Goal: Task Accomplishment & Management: Manage account settings

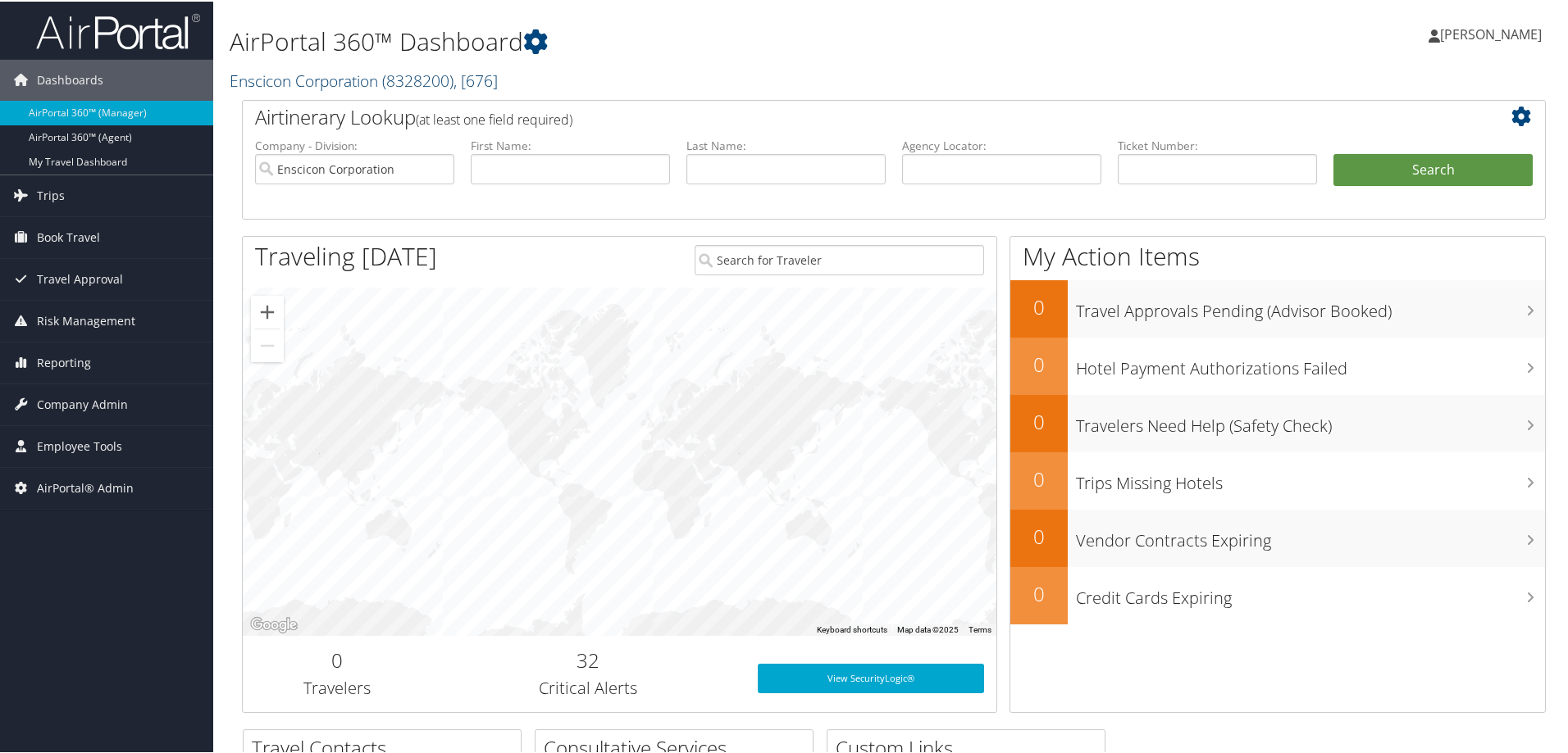
click at [400, 84] on span "( 8328200 )" at bounding box center [418, 79] width 72 height 22
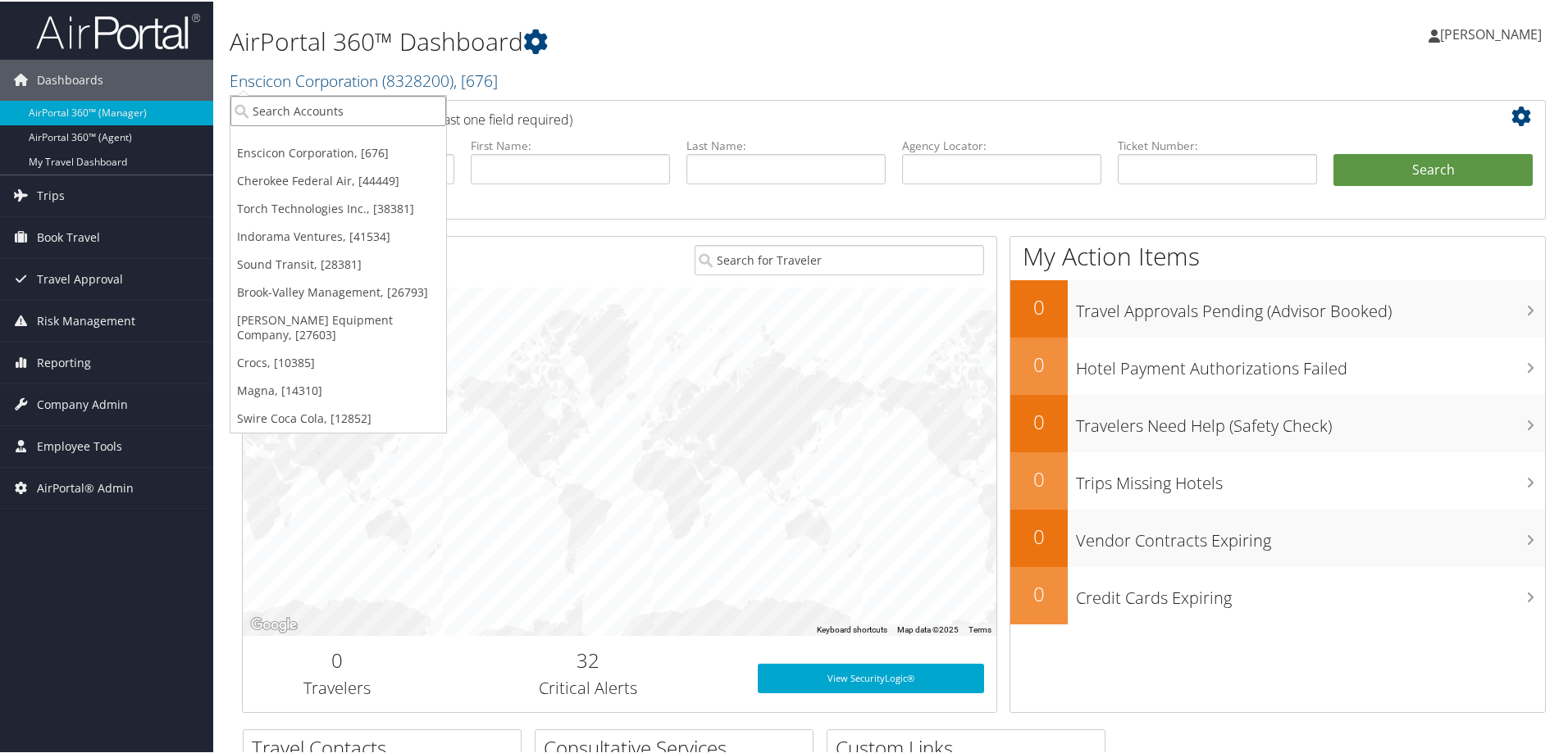
click at [308, 117] on input "search" at bounding box center [338, 109] width 216 height 31
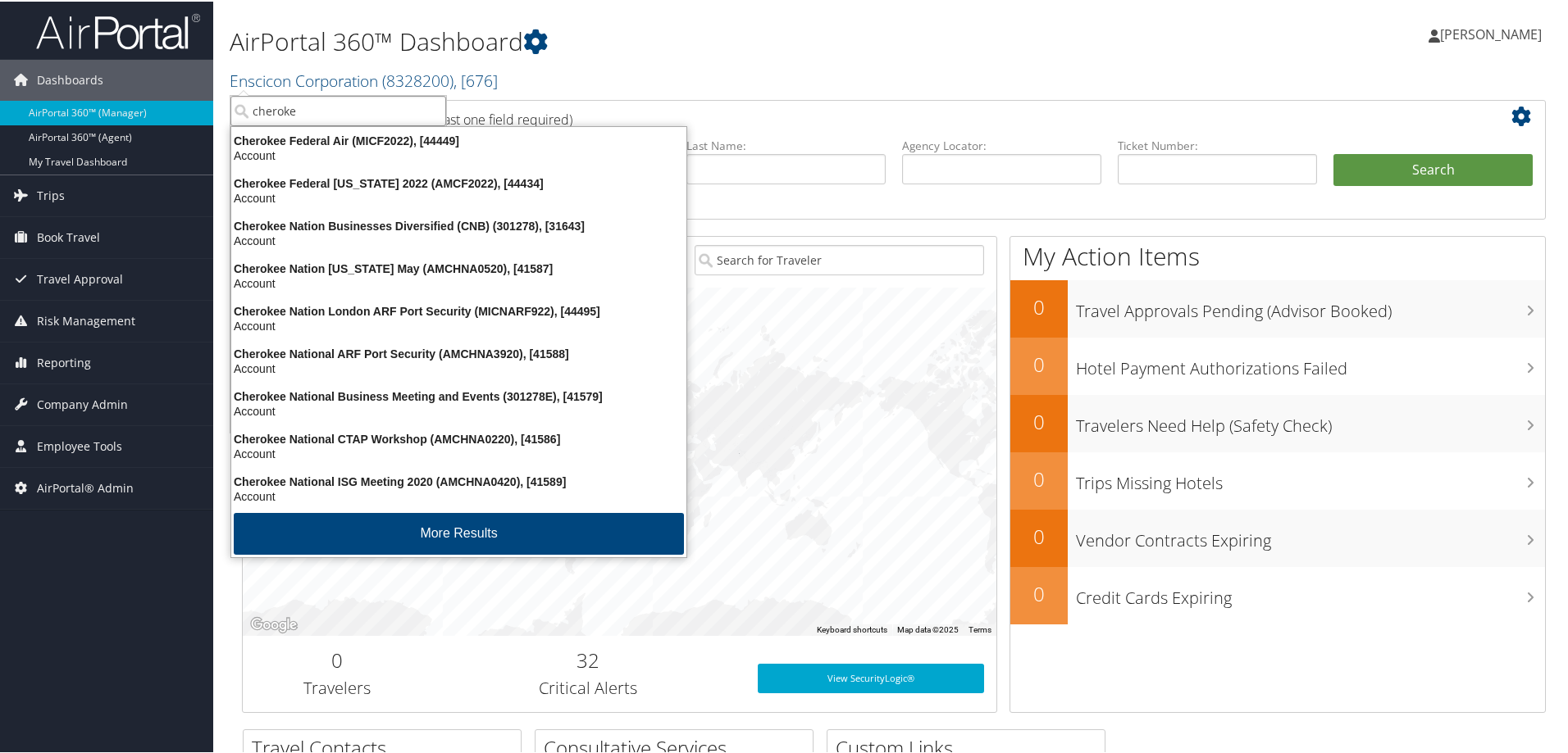
type input "cherokee"
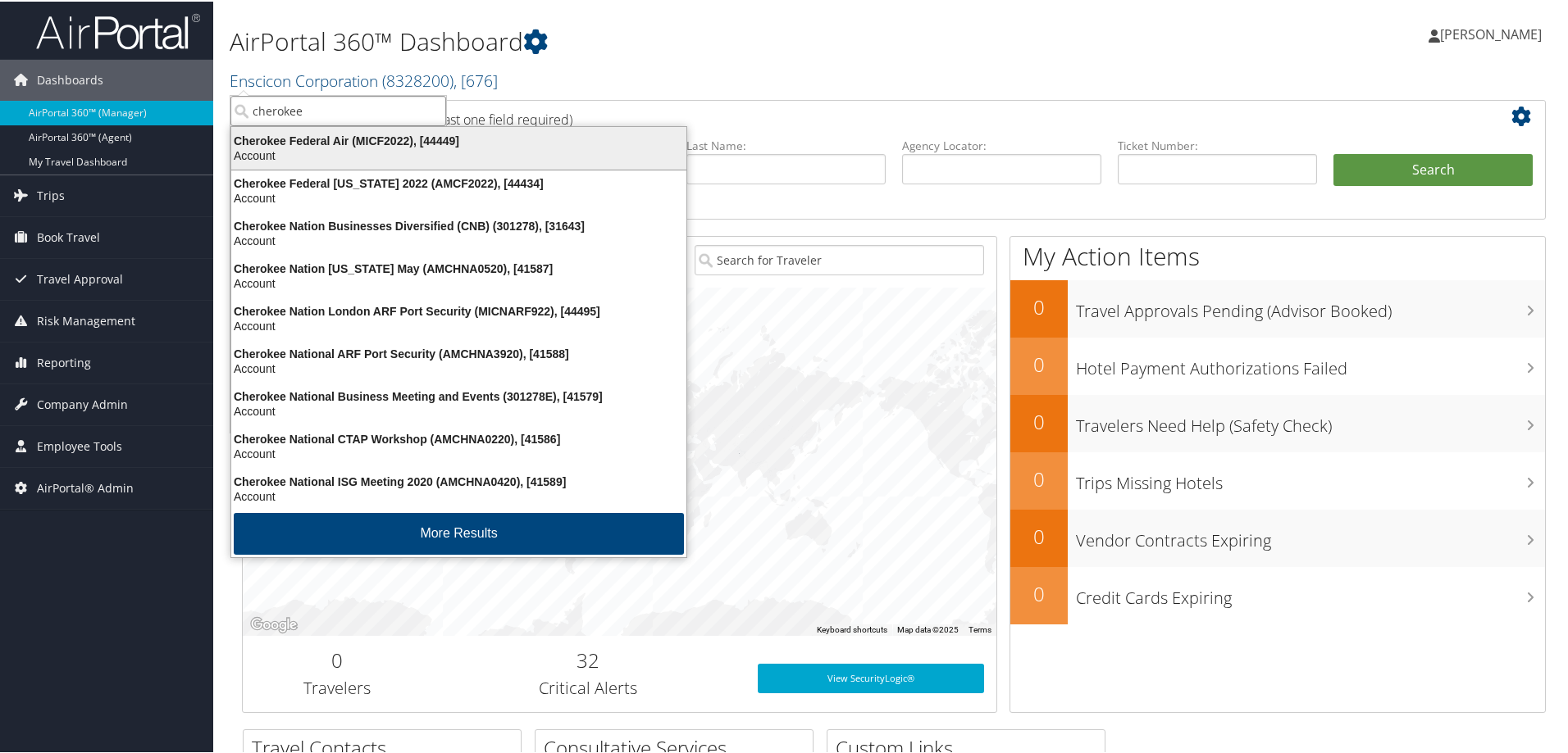
click at [317, 136] on div "Cherokee Federal Air (MICF2022), [44449]" at bounding box center [459, 139] width 475 height 15
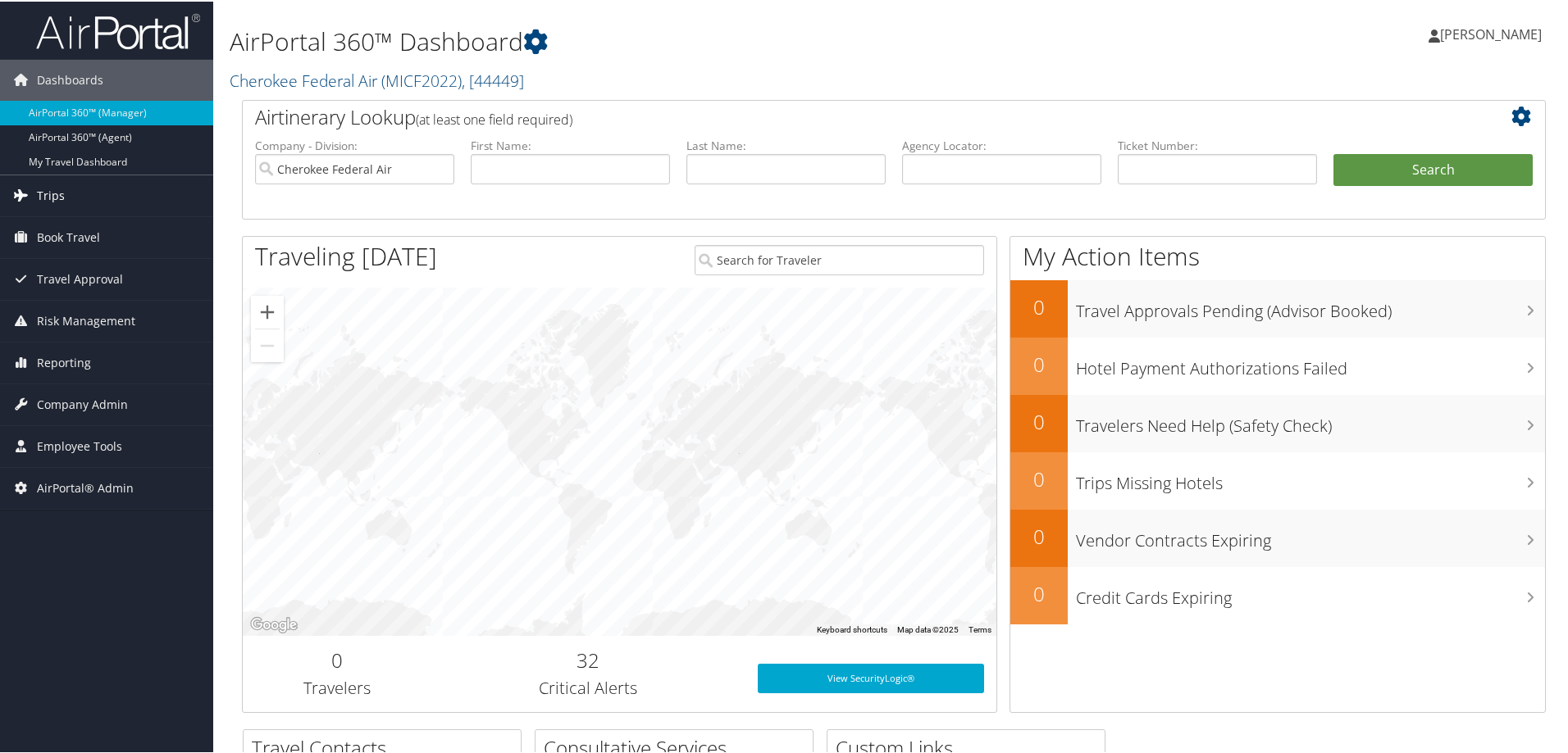
click at [56, 195] on span "Trips" at bounding box center [51, 194] width 28 height 41
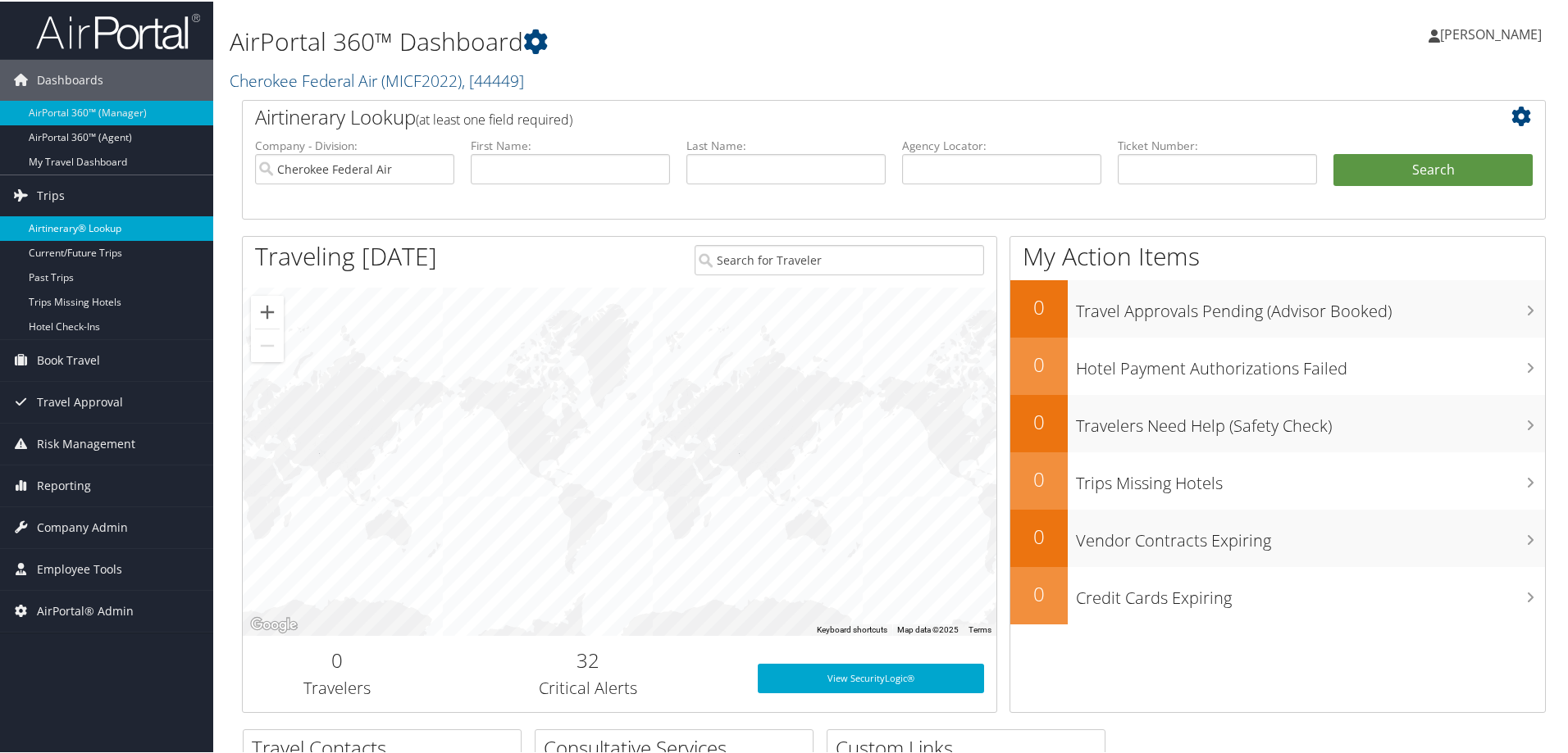
click at [58, 222] on link "Airtinerary® Lookup" at bounding box center [107, 227] width 213 height 24
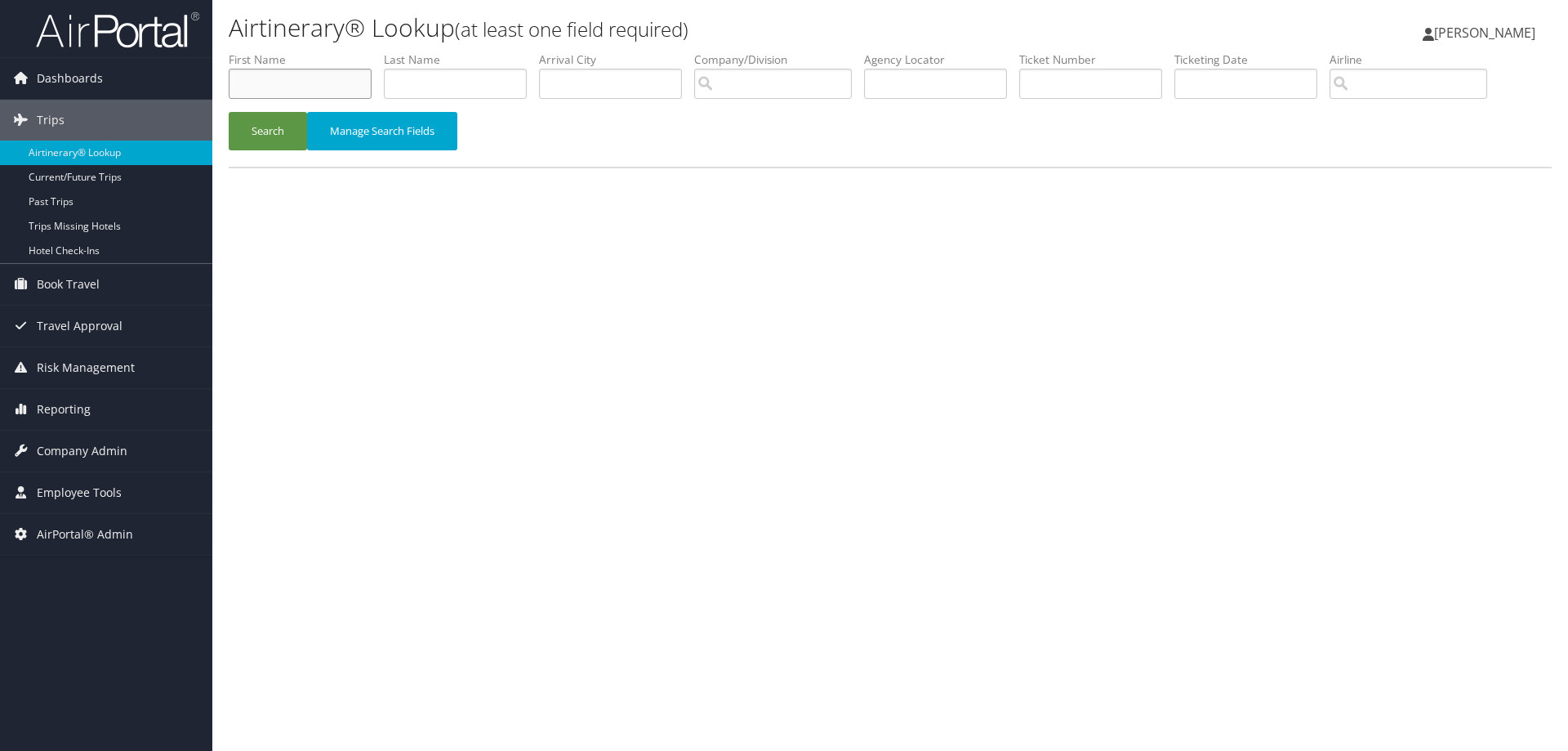
click at [305, 85] on input "text" at bounding box center [300, 84] width 143 height 30
click at [287, 80] on input "text" at bounding box center [300, 84] width 143 height 30
type input "gene"
click at [417, 87] on input "text" at bounding box center [455, 84] width 143 height 30
type input "rappe"
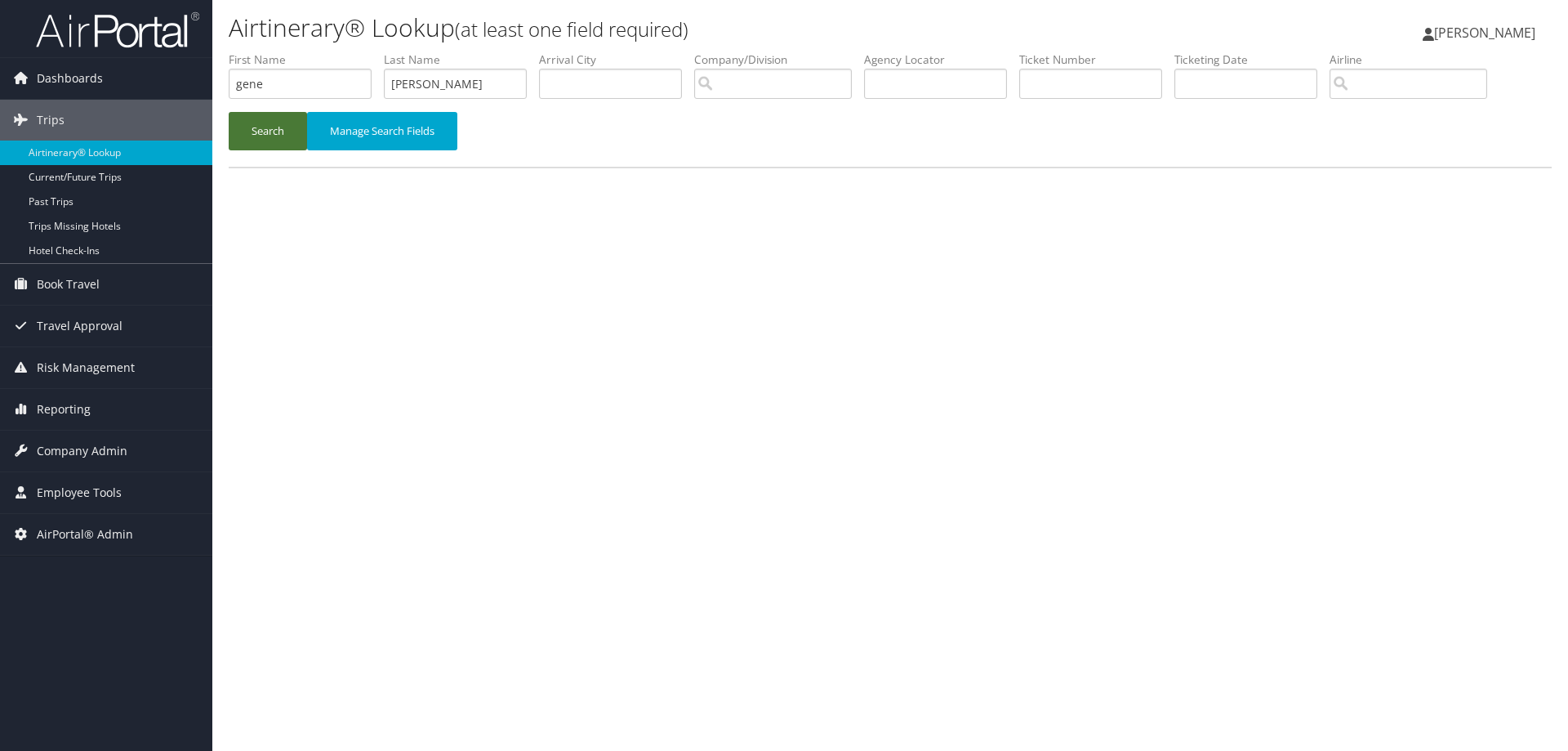
click at [243, 138] on button "Search" at bounding box center [268, 131] width 78 height 38
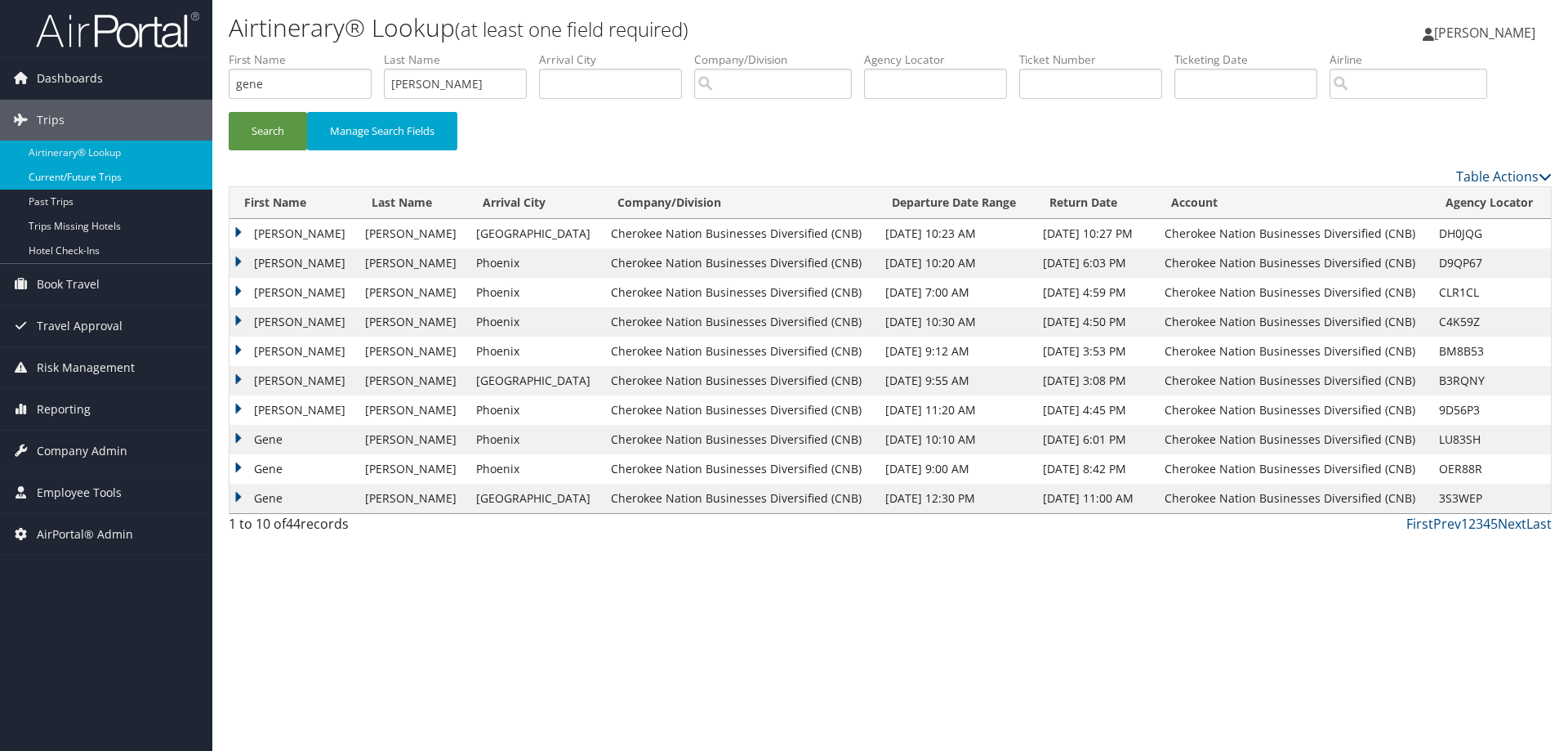
click at [53, 181] on link "Current/Future Trips" at bounding box center [106, 178] width 212 height 24
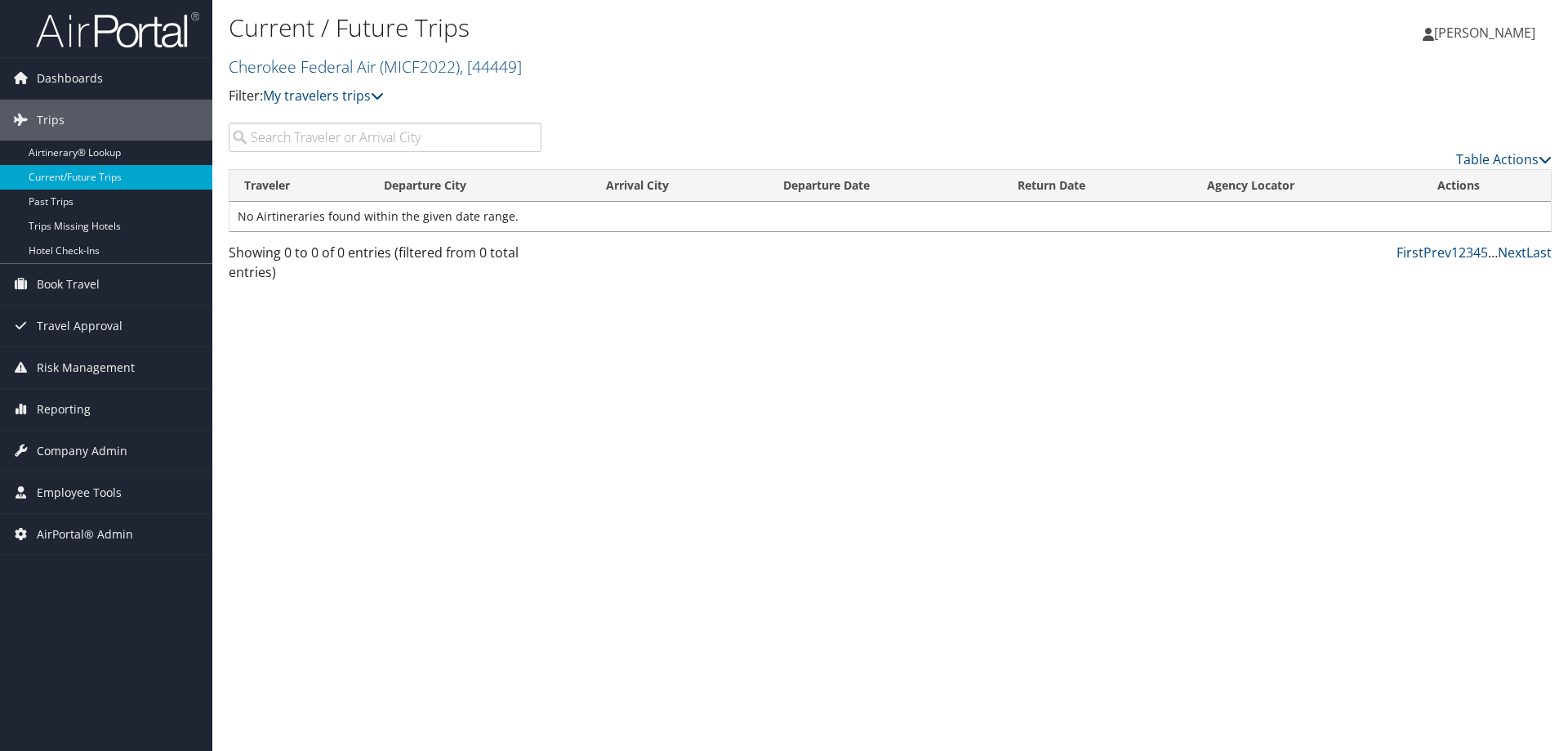
click at [274, 138] on input "search" at bounding box center [385, 137] width 313 height 30
click at [289, 134] on input "[PERSON_NAME]" at bounding box center [385, 137] width 313 height 30
type input "[PERSON_NAME]"
click at [51, 180] on link "Current/Future Trips" at bounding box center [106, 178] width 212 height 24
click at [257, 137] on input "search" at bounding box center [385, 137] width 313 height 30
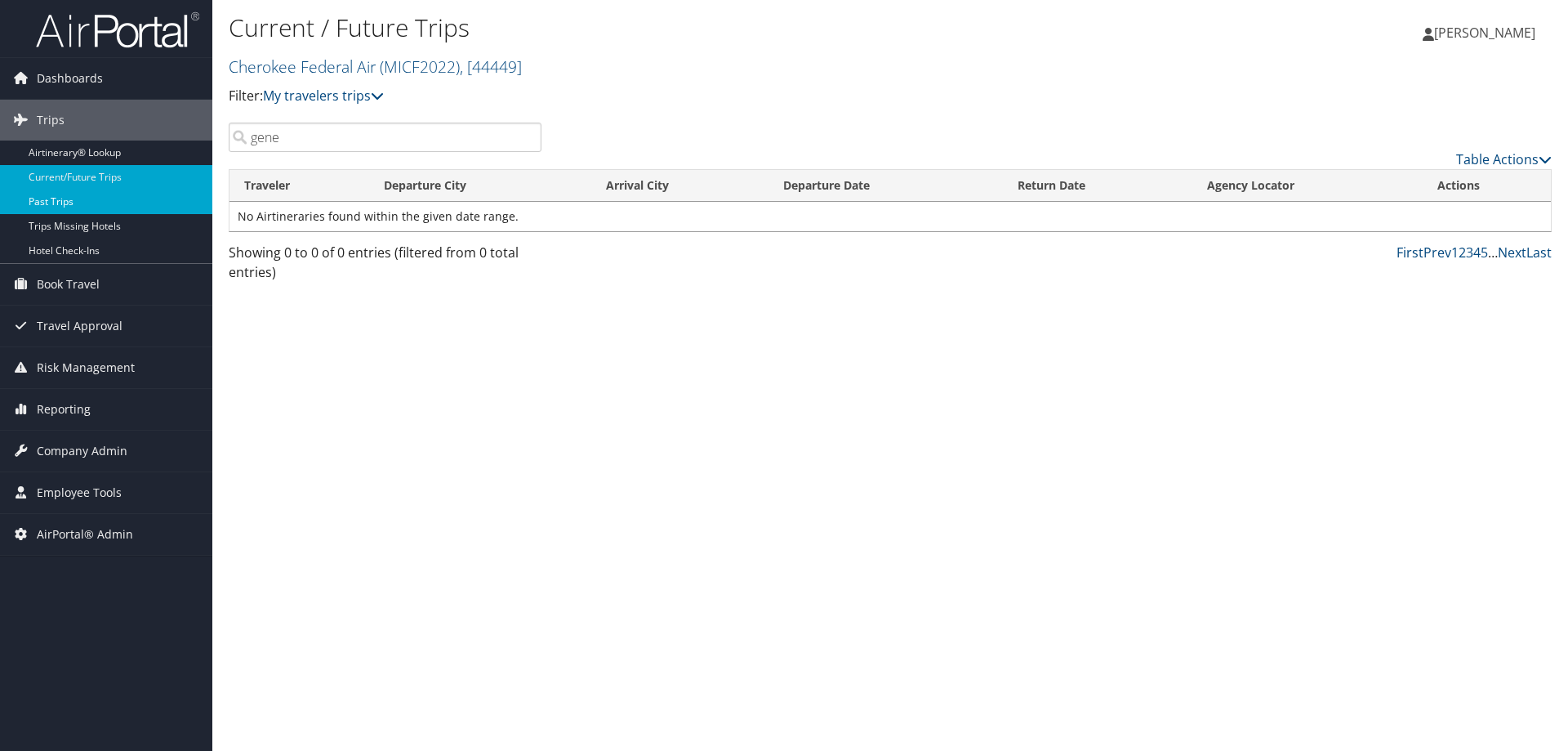
type input "gene"
click at [37, 205] on link "Past Trips" at bounding box center [106, 202] width 212 height 24
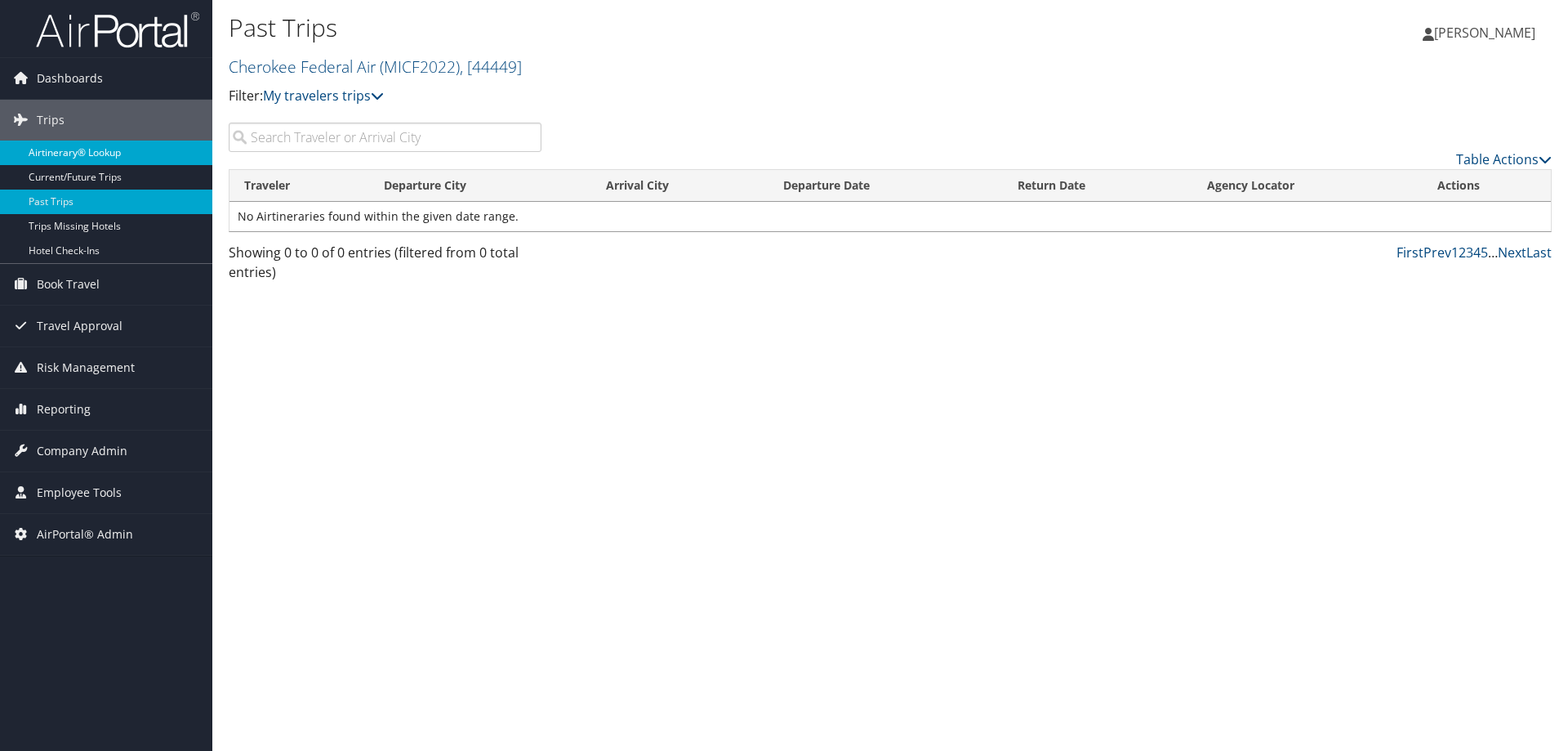
click at [113, 154] on link "Airtinerary® Lookup" at bounding box center [106, 153] width 212 height 24
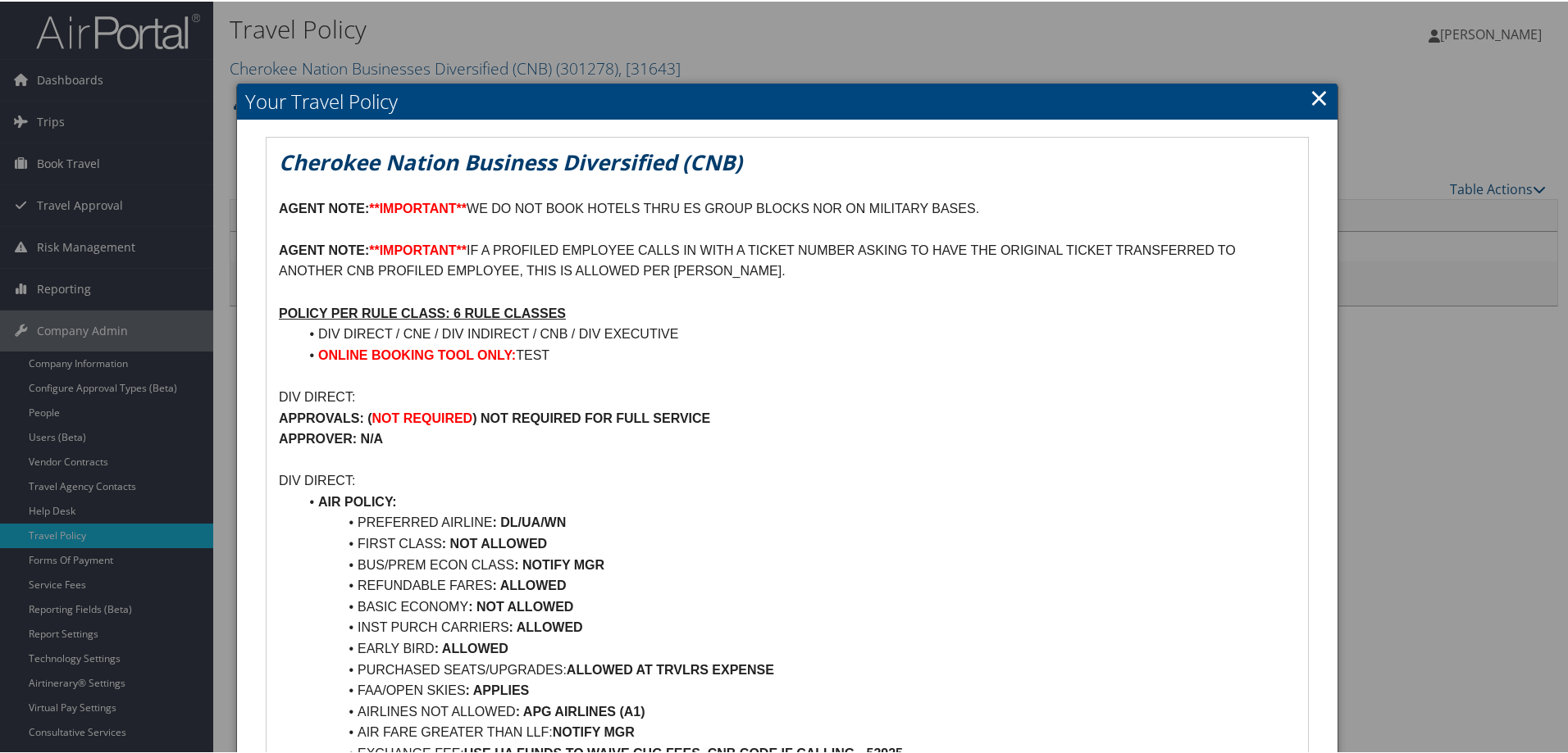
click at [1316, 101] on link "×" at bounding box center [1319, 96] width 19 height 33
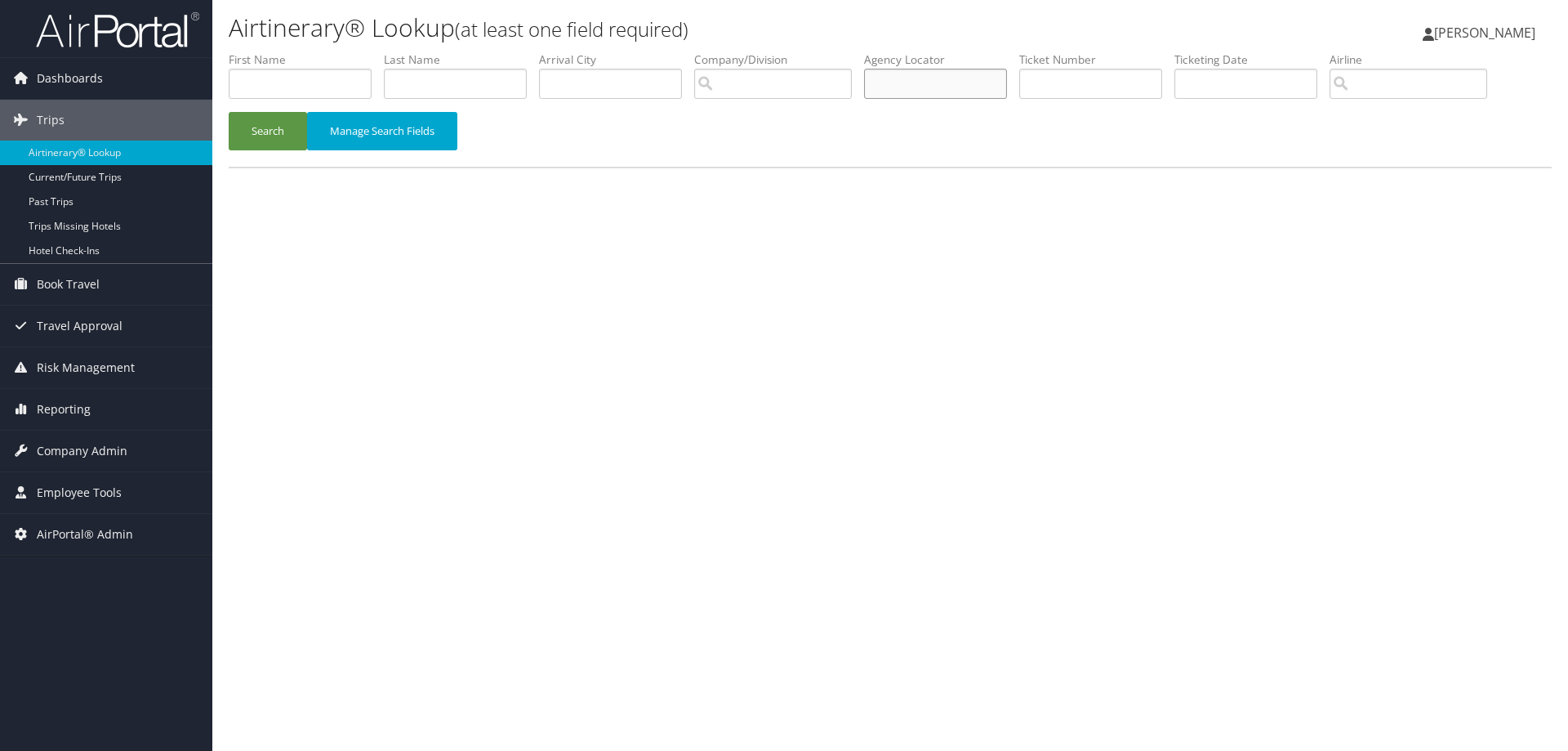
click at [902, 87] on input "text" at bounding box center [936, 84] width 143 height 30
type input "d9qp67"
click at [276, 133] on button "Search" at bounding box center [268, 131] width 78 height 38
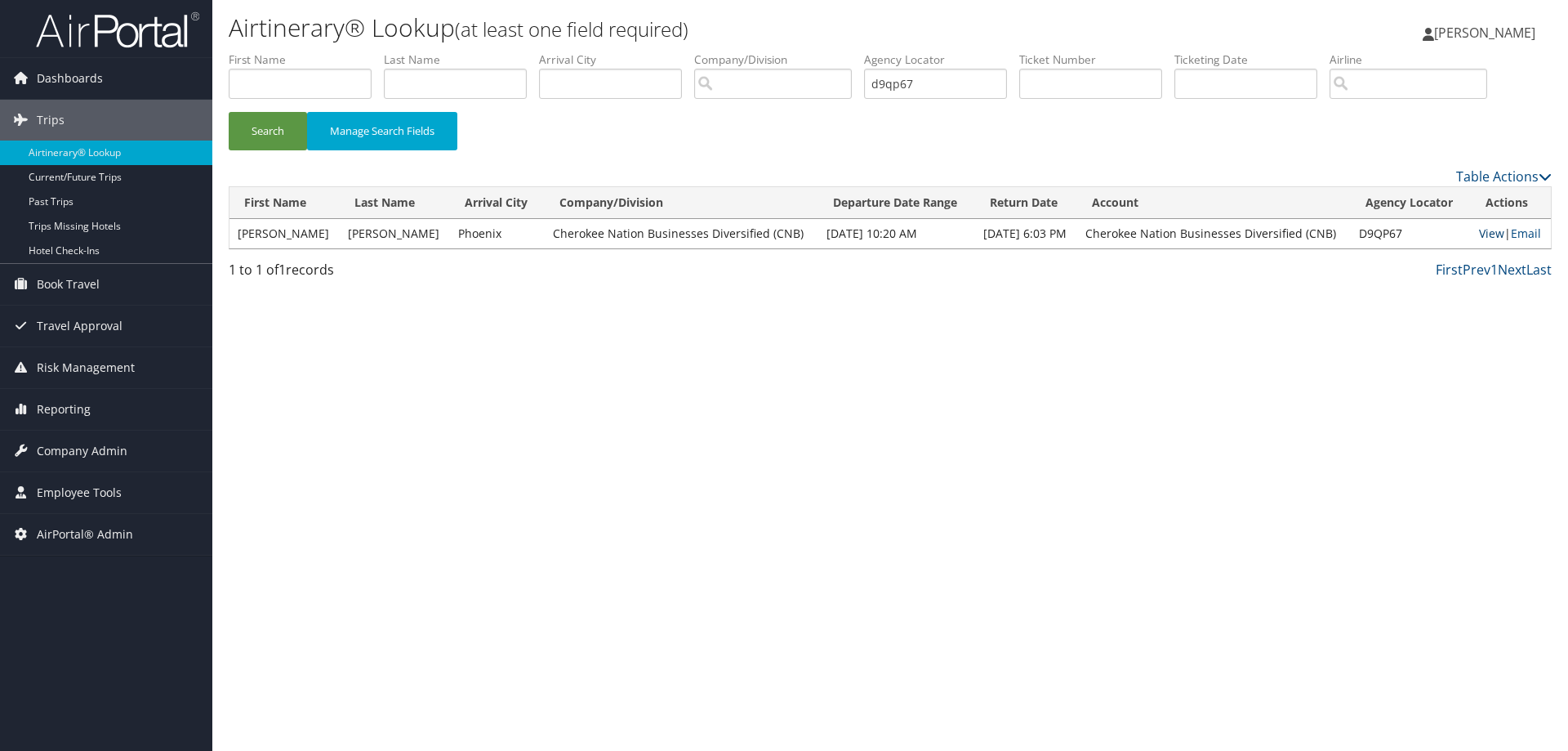
click at [1485, 230] on link "View" at bounding box center [1491, 233] width 25 height 16
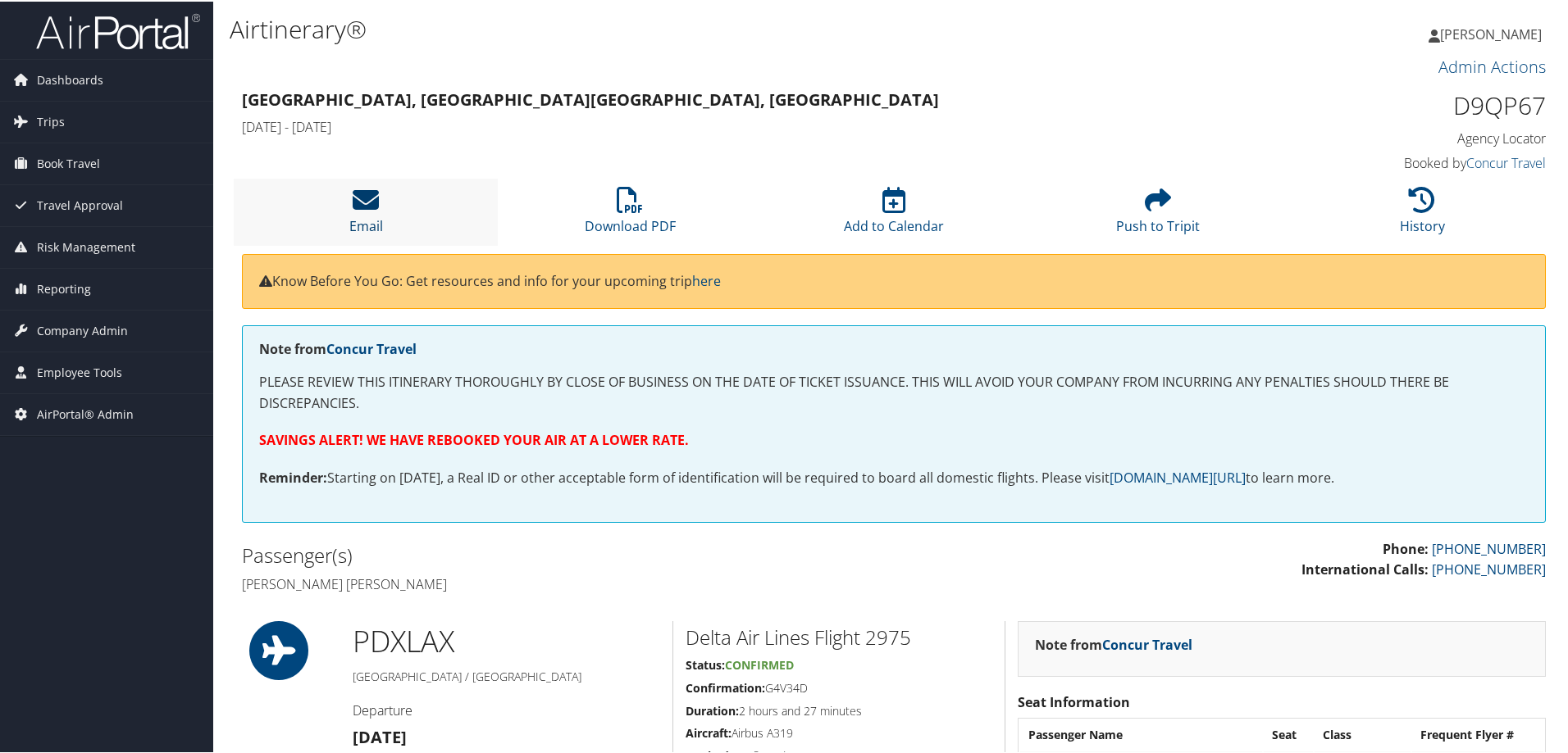
click at [356, 204] on icon at bounding box center [366, 198] width 26 height 26
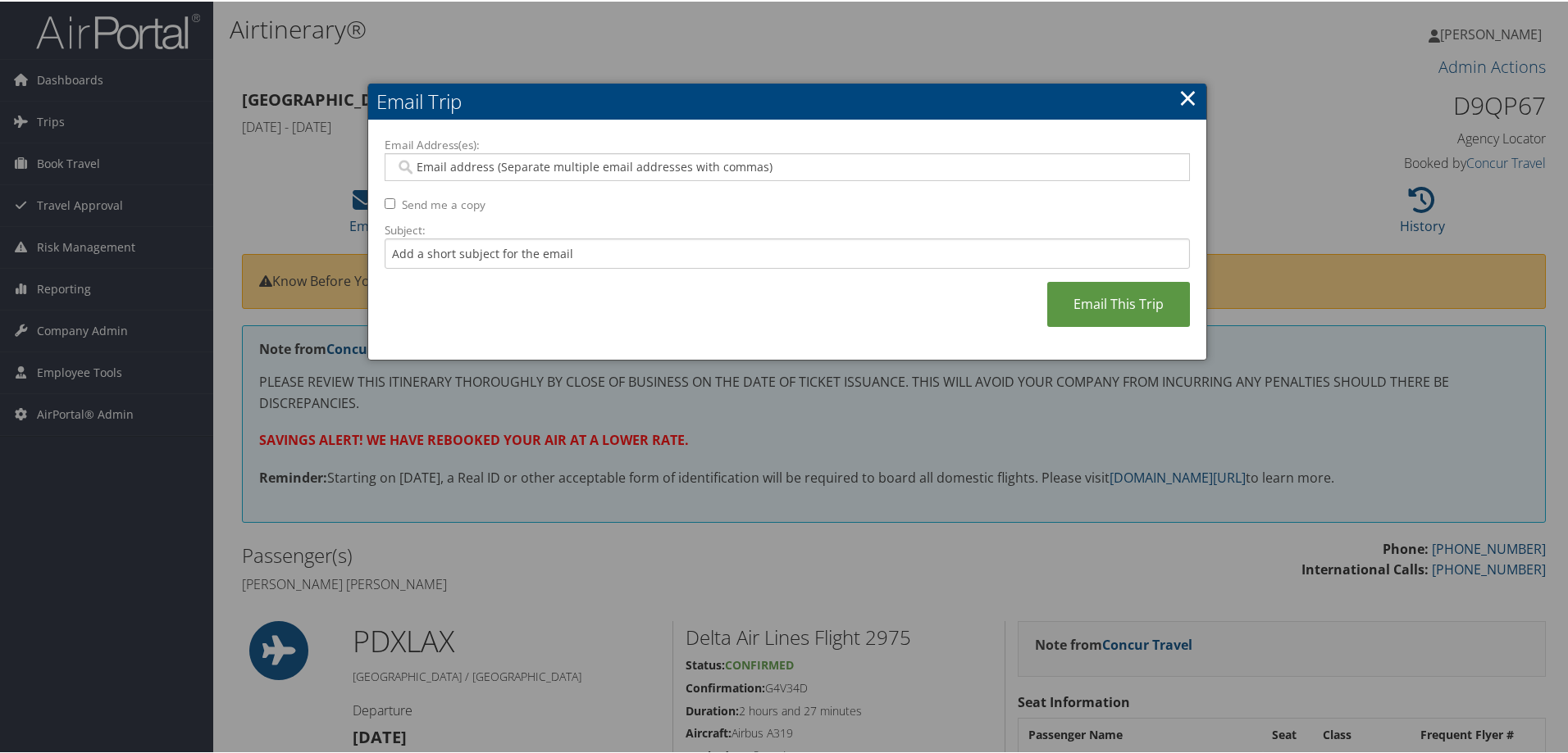
click at [413, 168] on input "Email Address(es):" at bounding box center [787, 165] width 783 height 17
type input "gene.rappe@cherikee-federal.com"
click at [512, 168] on input "gene.rappe@cherikee-federal.com" at bounding box center [787, 165] width 783 height 17
type input "gene.rappe@cherokee-federal.com"
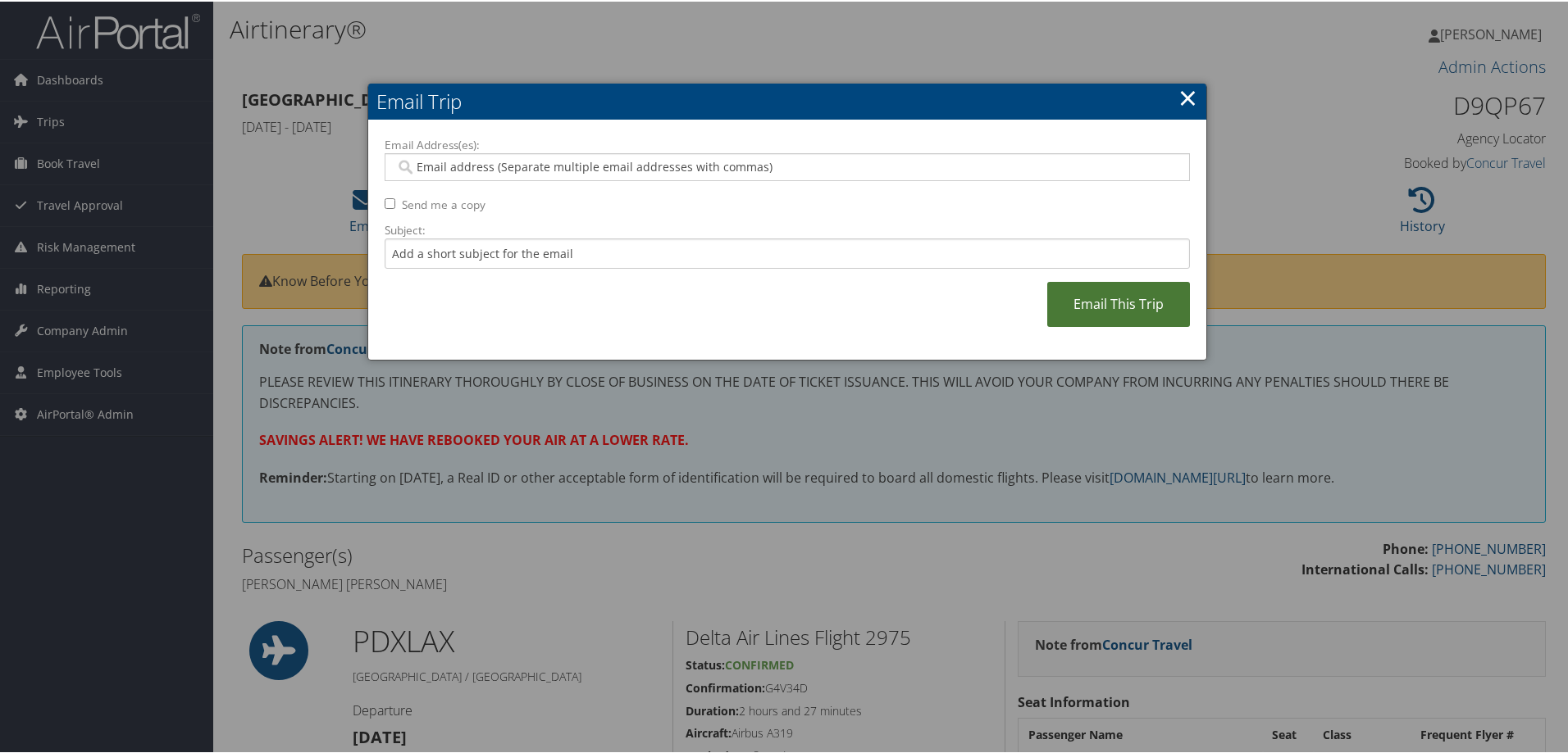
click at [1092, 298] on link "Email This Trip" at bounding box center [1118, 303] width 142 height 45
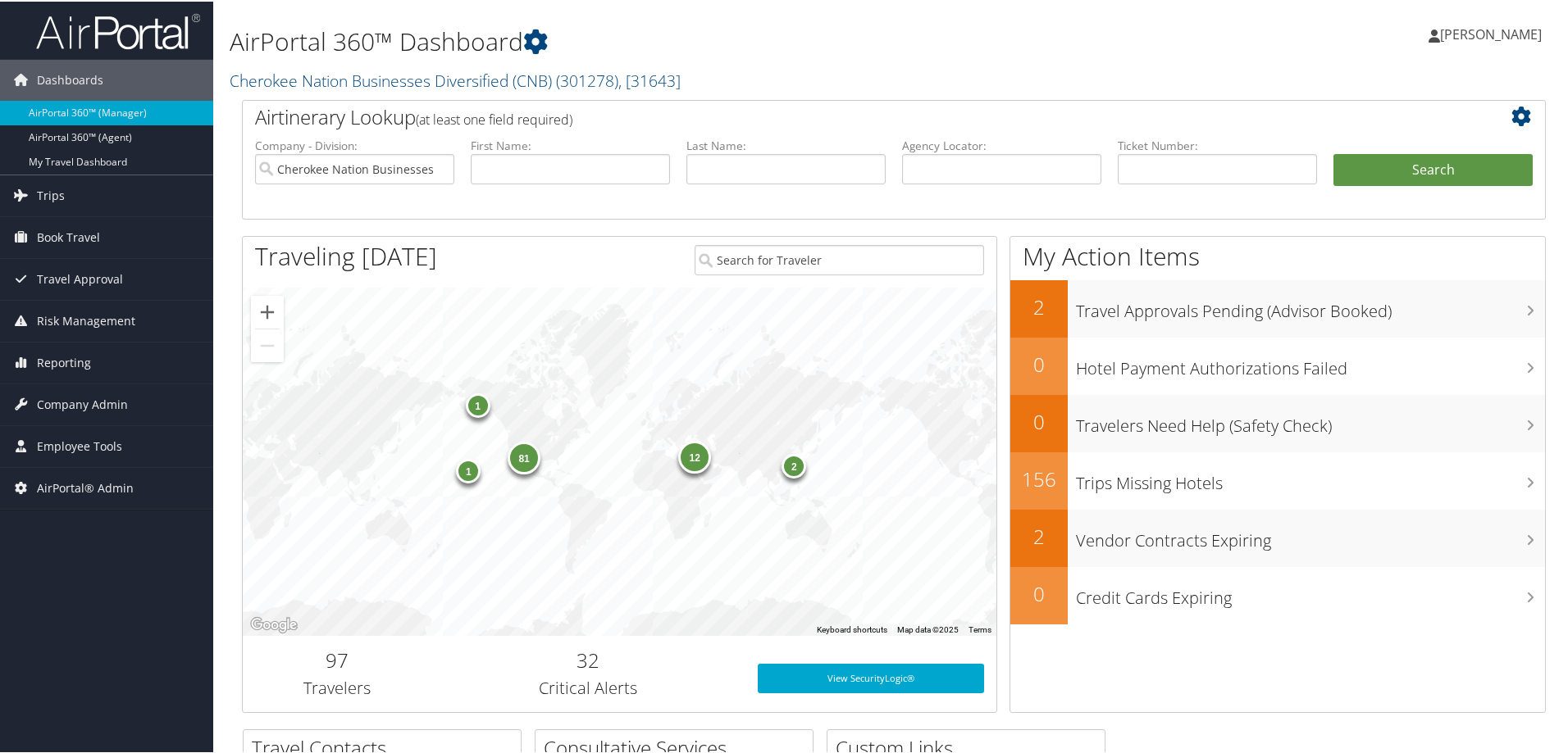
click at [382, 55] on h1 "AirPortal 360™ Dashboard" at bounding box center [672, 39] width 885 height 34
click at [375, 51] on h1 "AirPortal 360™ Dashboard" at bounding box center [672, 39] width 885 height 34
click at [523, 45] on h1 "AirPortal 360™ Dashboard" at bounding box center [672, 39] width 885 height 34
click at [244, 78] on link "Cherokee Nation Businesses Diversified (CNB) ( 301278 ) , [ 31643 ]" at bounding box center [455, 79] width 451 height 22
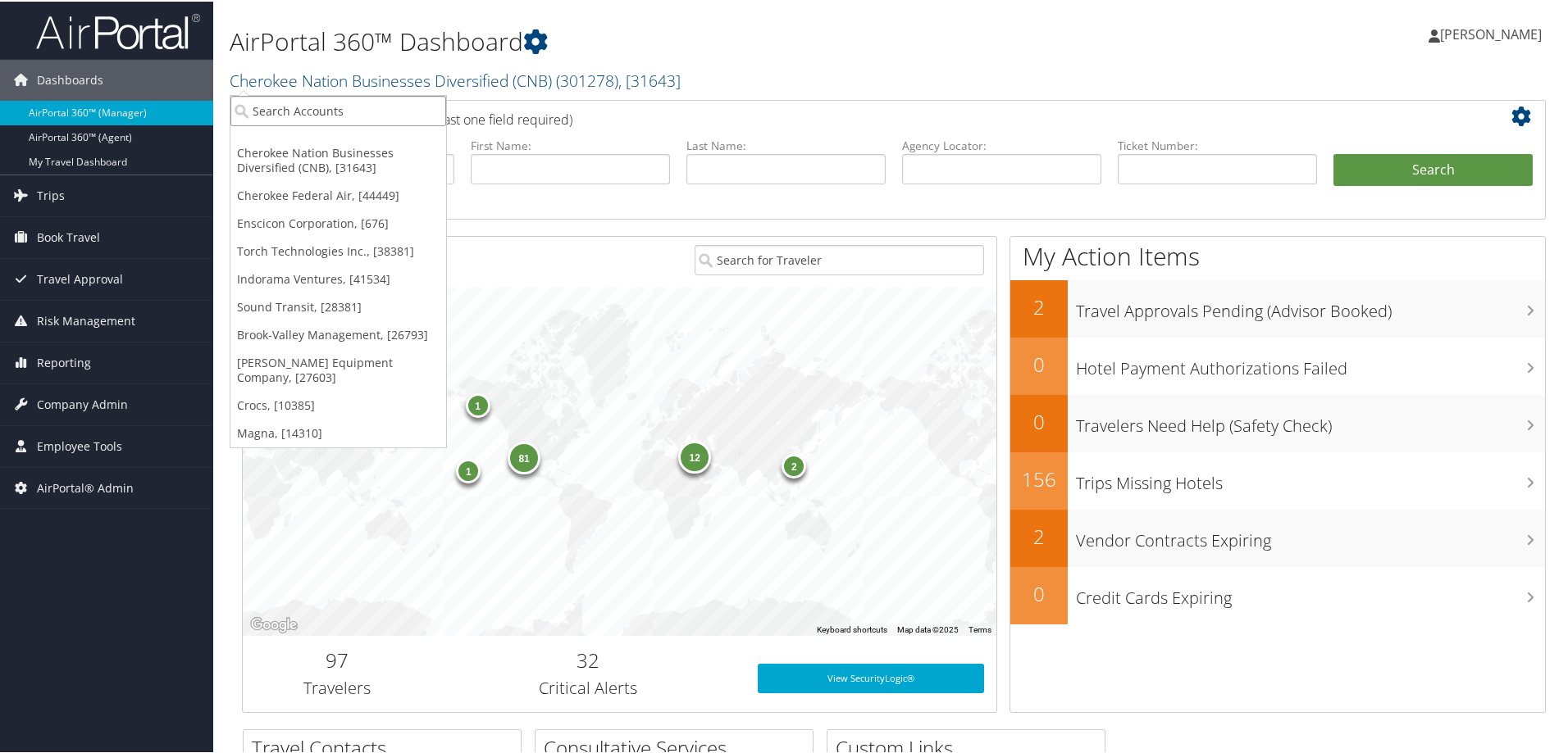
click at [266, 113] on input "search" at bounding box center [338, 109] width 216 height 31
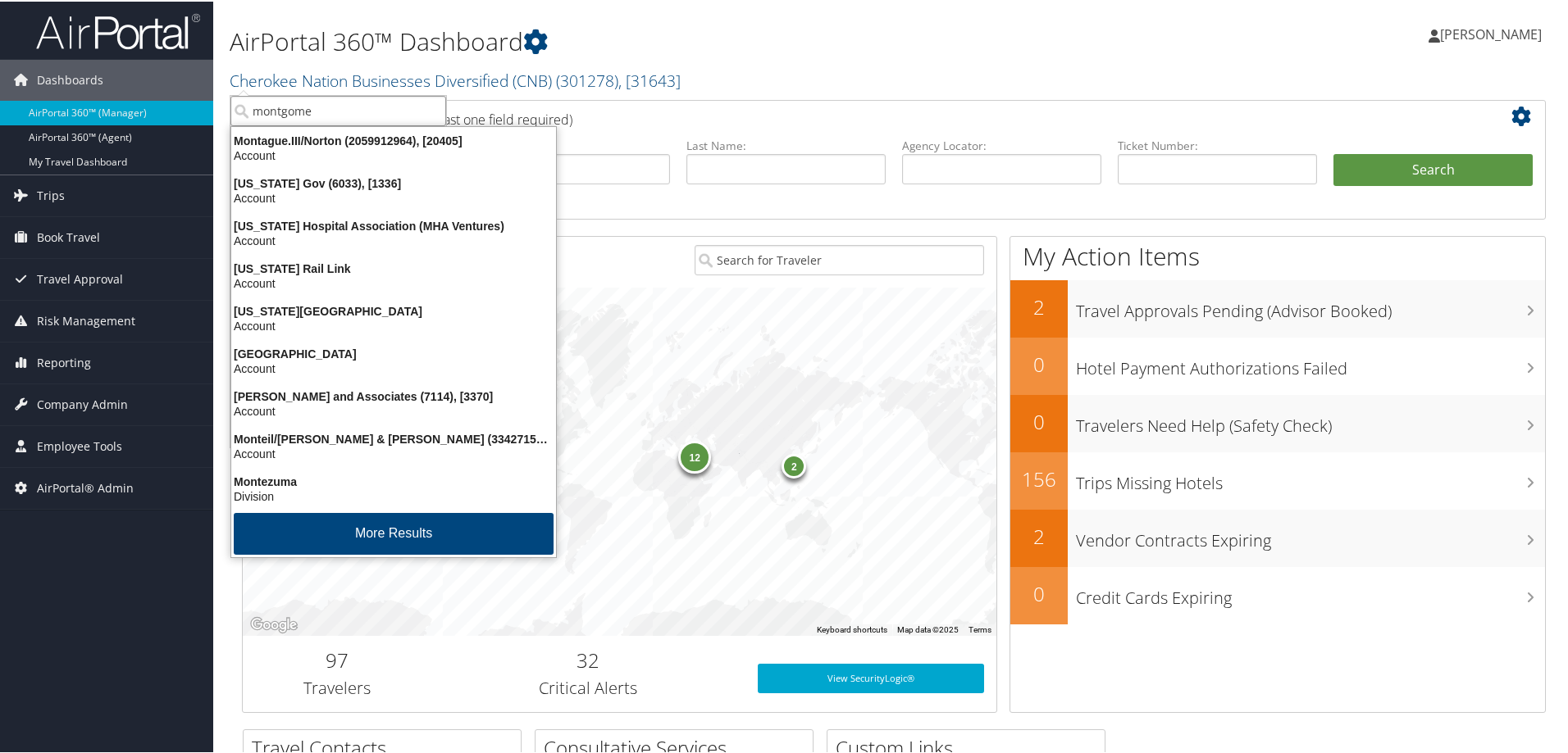
type input "montgomer"
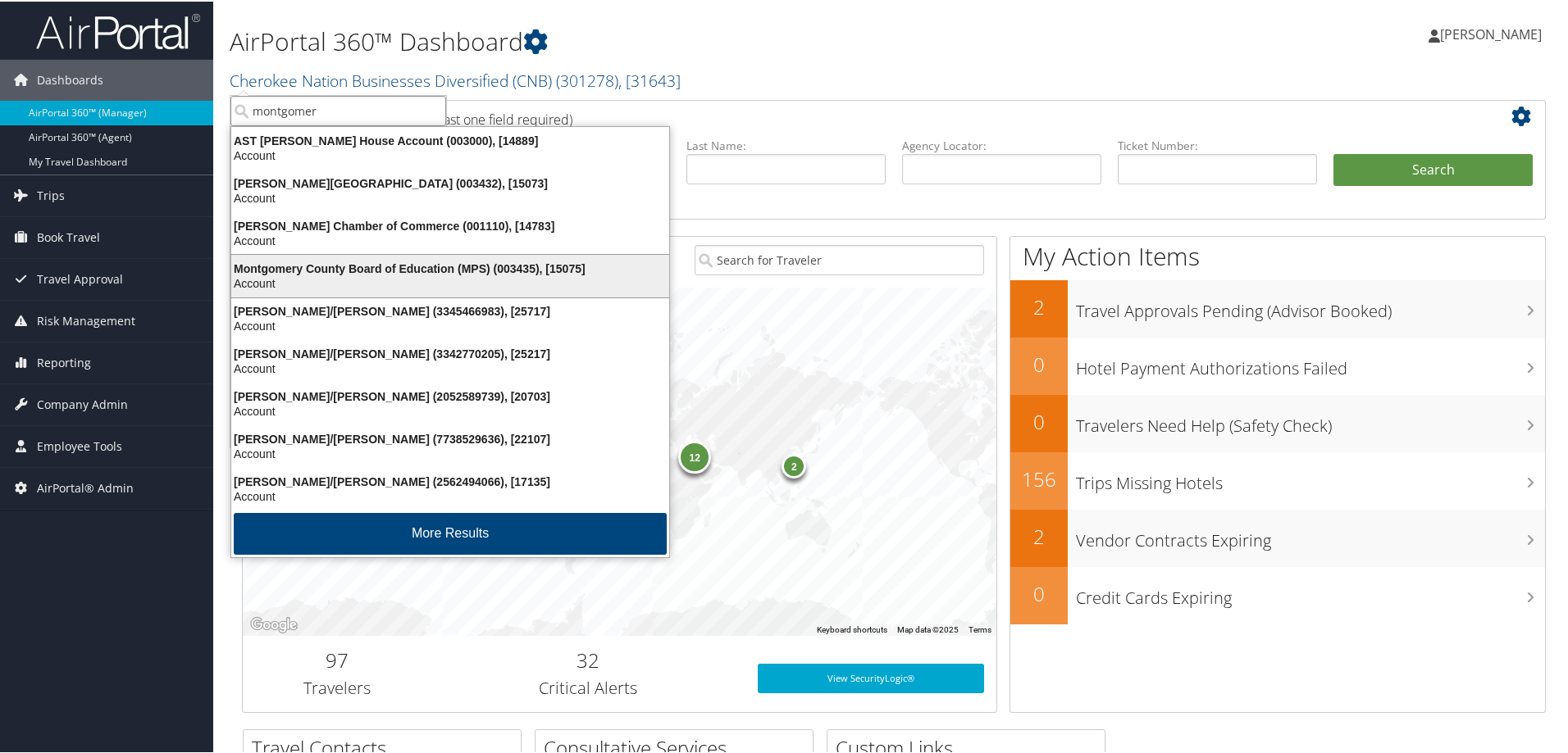
click at [318, 270] on div "Montgomery County Board of Education (MPS) (003435), [15075]" at bounding box center [450, 267] width 457 height 15
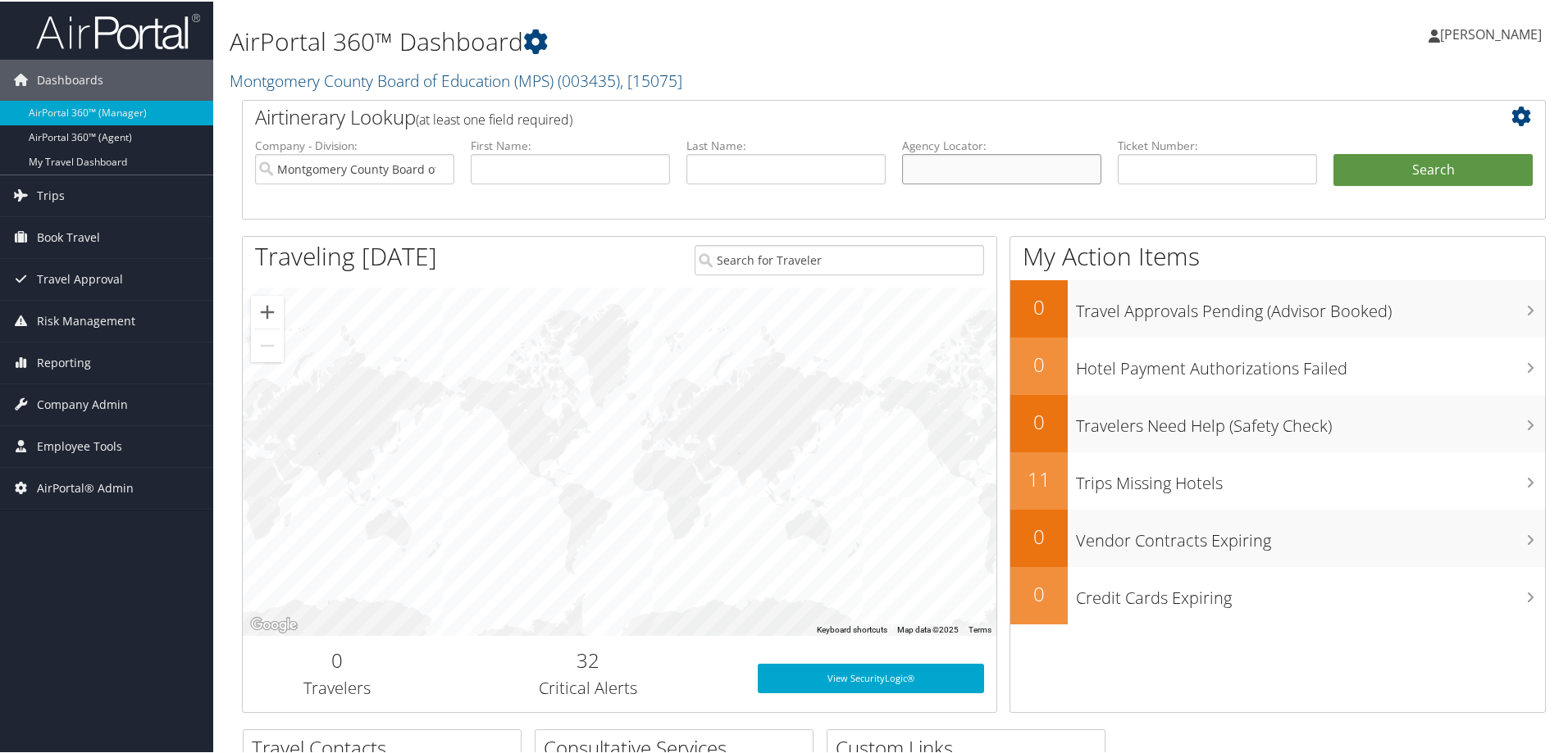
click at [952, 175] on input "text" at bounding box center [1001, 168] width 199 height 31
type input "cx11yj"
click at [1333, 153] on button "Search" at bounding box center [1433, 169] width 199 height 33
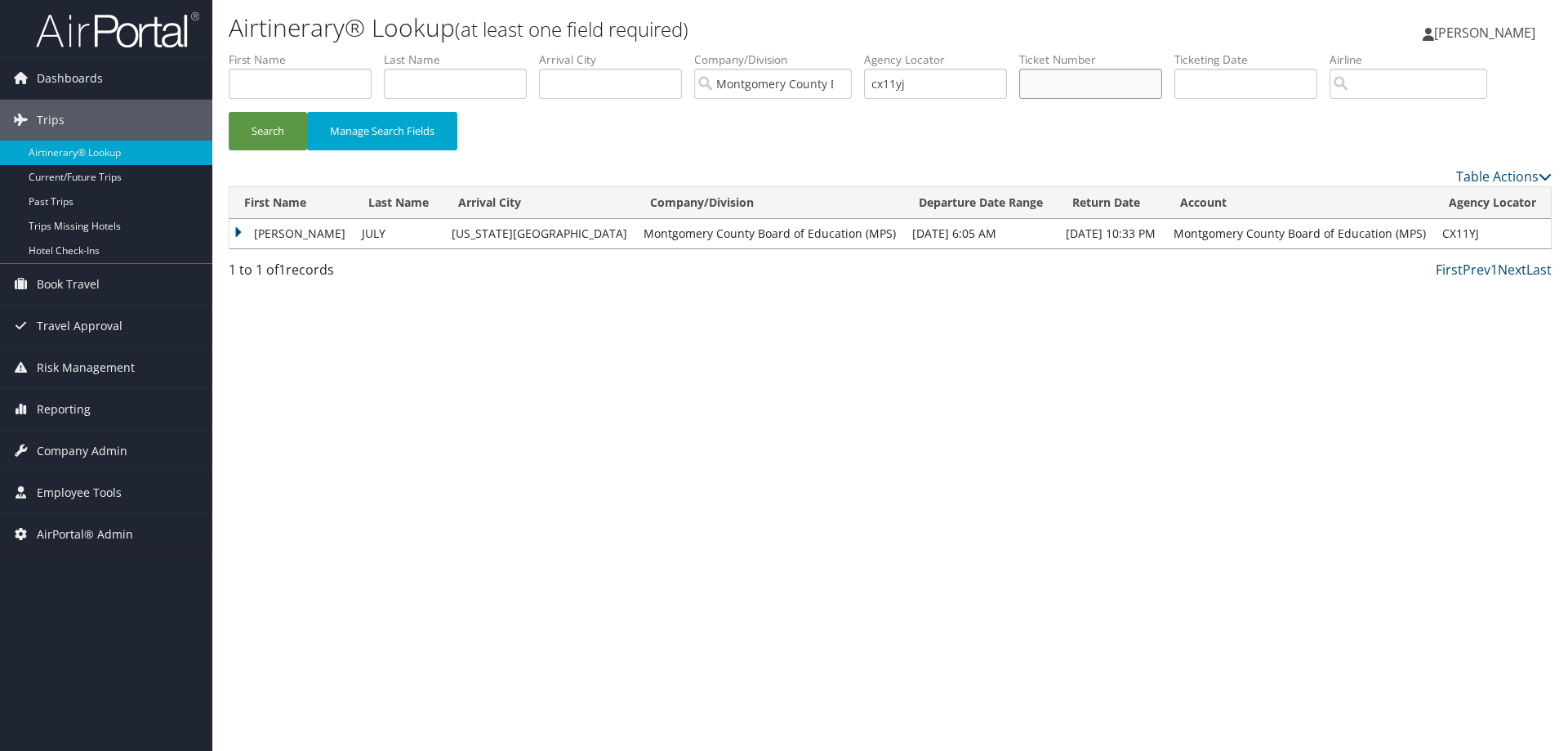
click at [1072, 87] on input "text" at bounding box center [1091, 84] width 143 height 30
click at [1052, 80] on input "text" at bounding box center [1091, 84] width 143 height 30
type input "cx11j6"
click at [229, 112] on button "Search" at bounding box center [268, 131] width 78 height 38
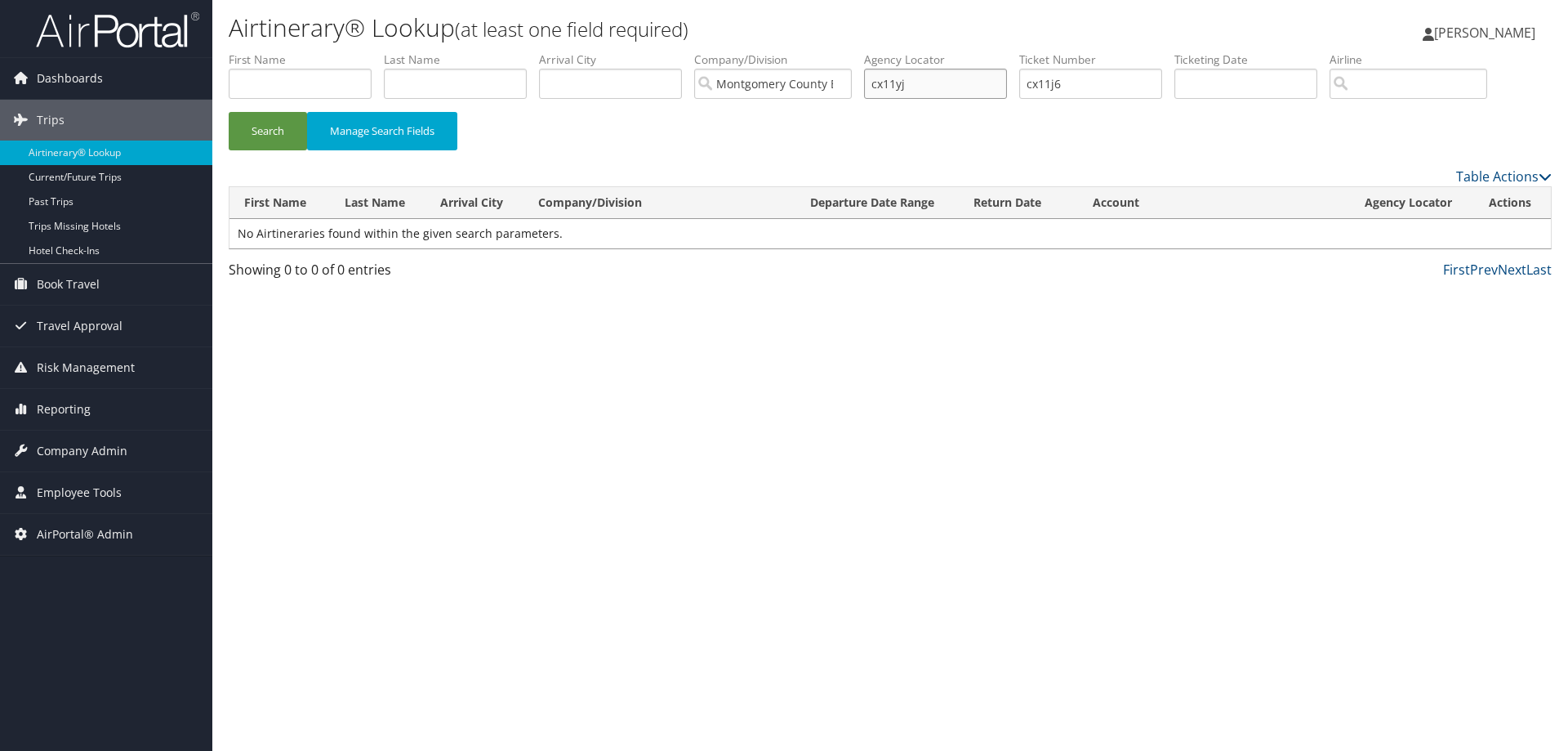
drag, startPoint x: 919, startPoint y: 86, endPoint x: 874, endPoint y: 85, distance: 45.0
click at [874, 85] on input "cx11yj" at bounding box center [936, 84] width 143 height 30
type input "cx11j6"
drag, startPoint x: 1075, startPoint y: 81, endPoint x: 1028, endPoint y: 82, distance: 47.0
click at [1028, 51] on ul "First Name Last Name Departure City Arrival City Company/Division Montgomery Co…" at bounding box center [890, 51] width 1323 height 0
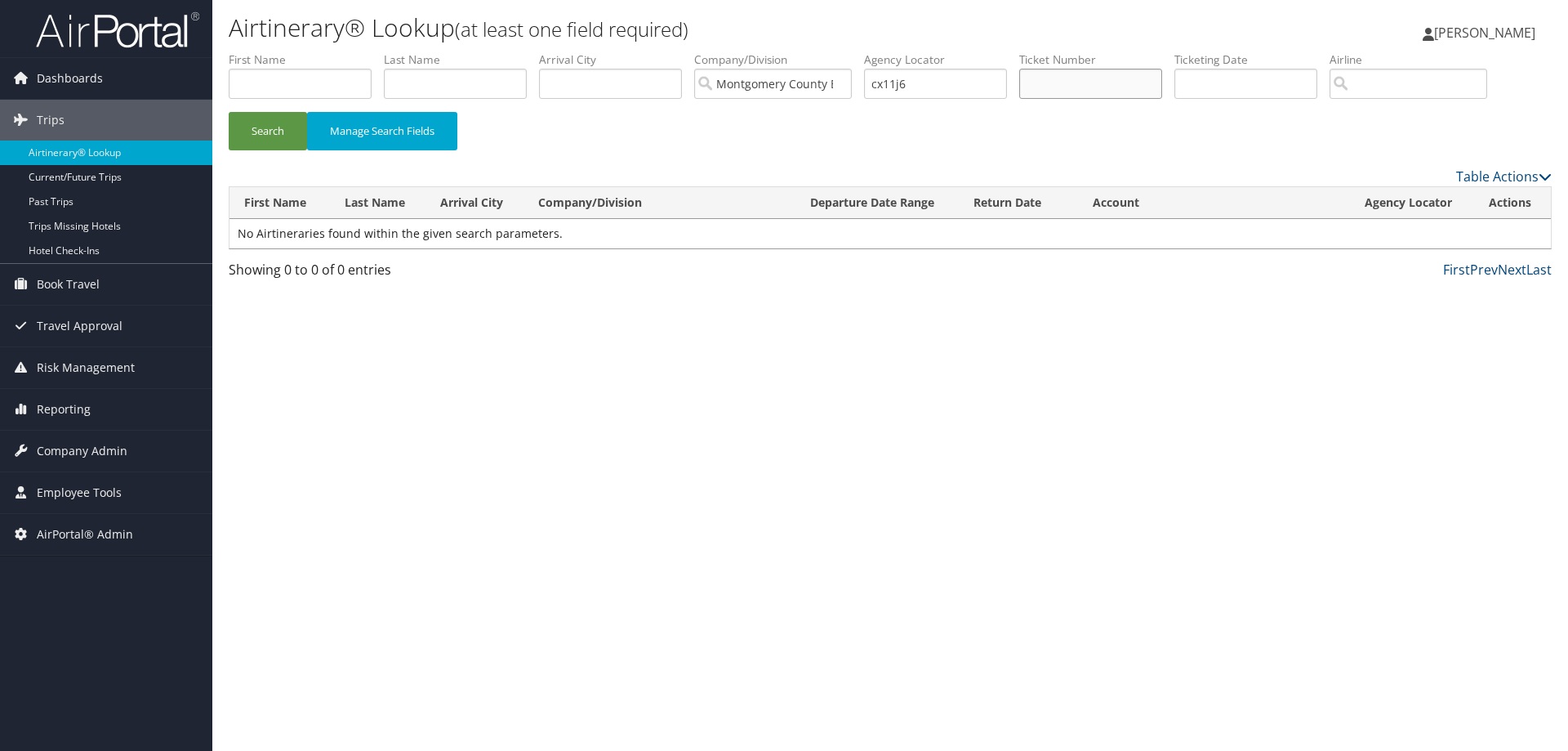
click at [229, 112] on button "Search" at bounding box center [268, 131] width 78 height 38
